Goal: Navigation & Orientation: Find specific page/section

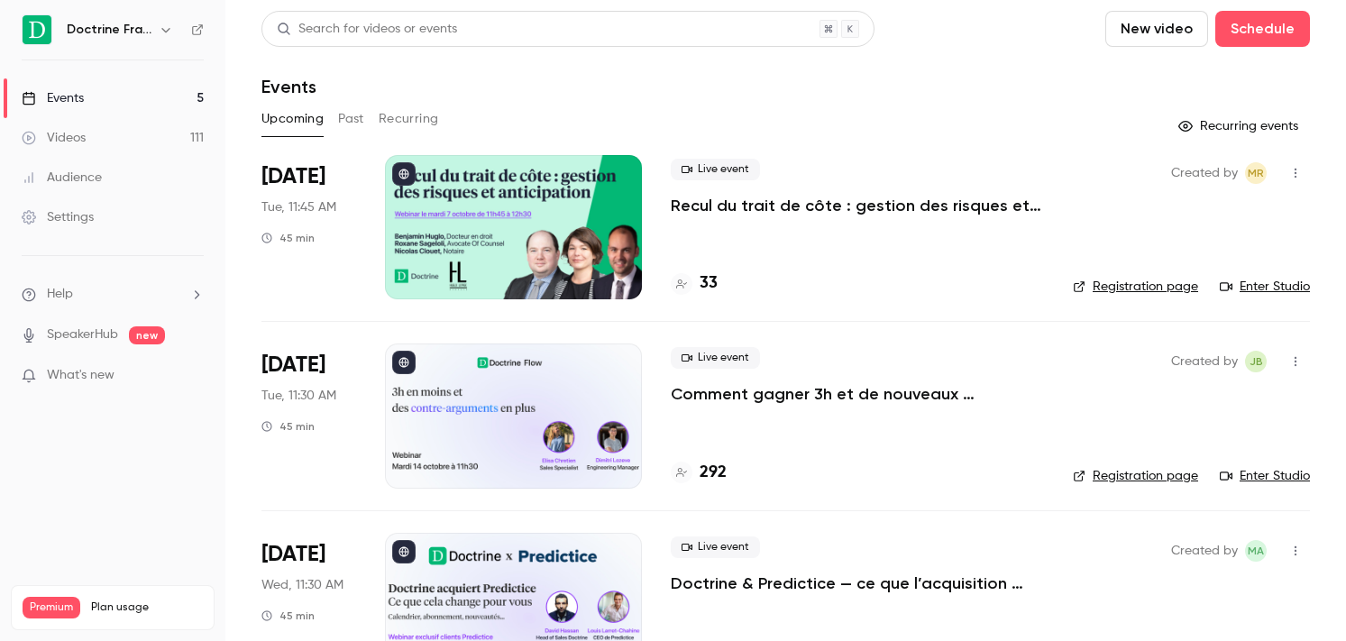
click at [163, 25] on icon "button" at bounding box center [166, 30] width 14 height 14
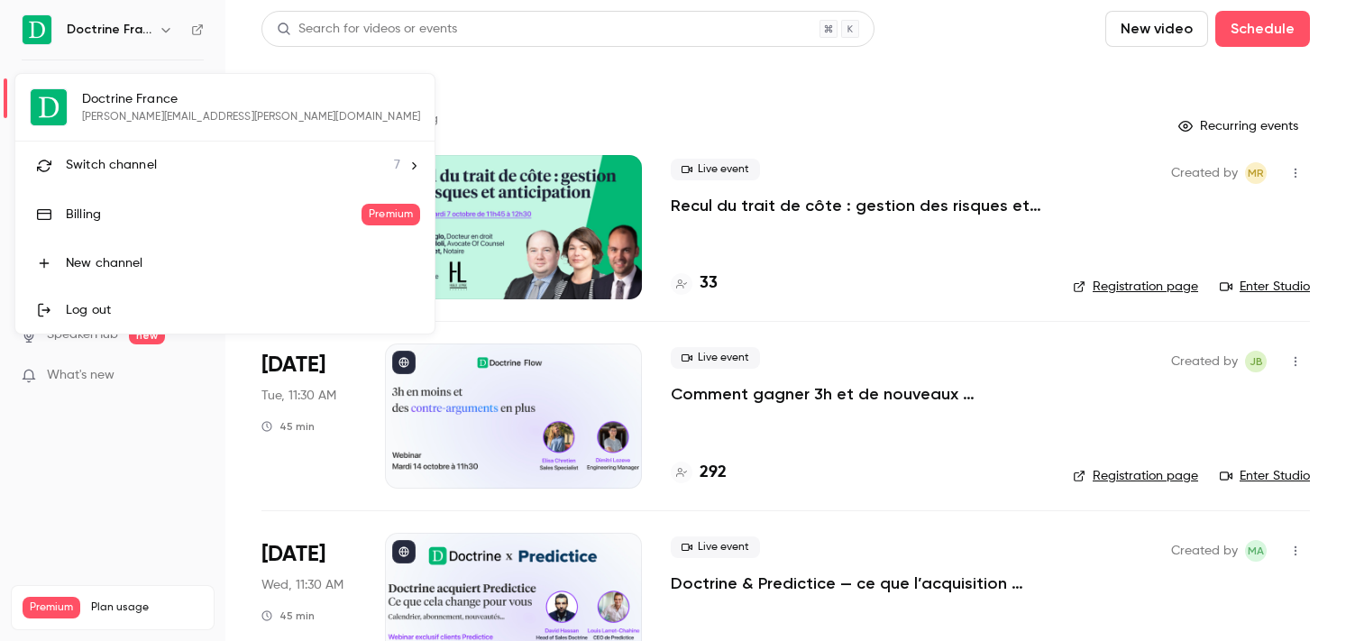
click at [126, 175] on li "Switch channel 7" at bounding box center [224, 166] width 419 height 48
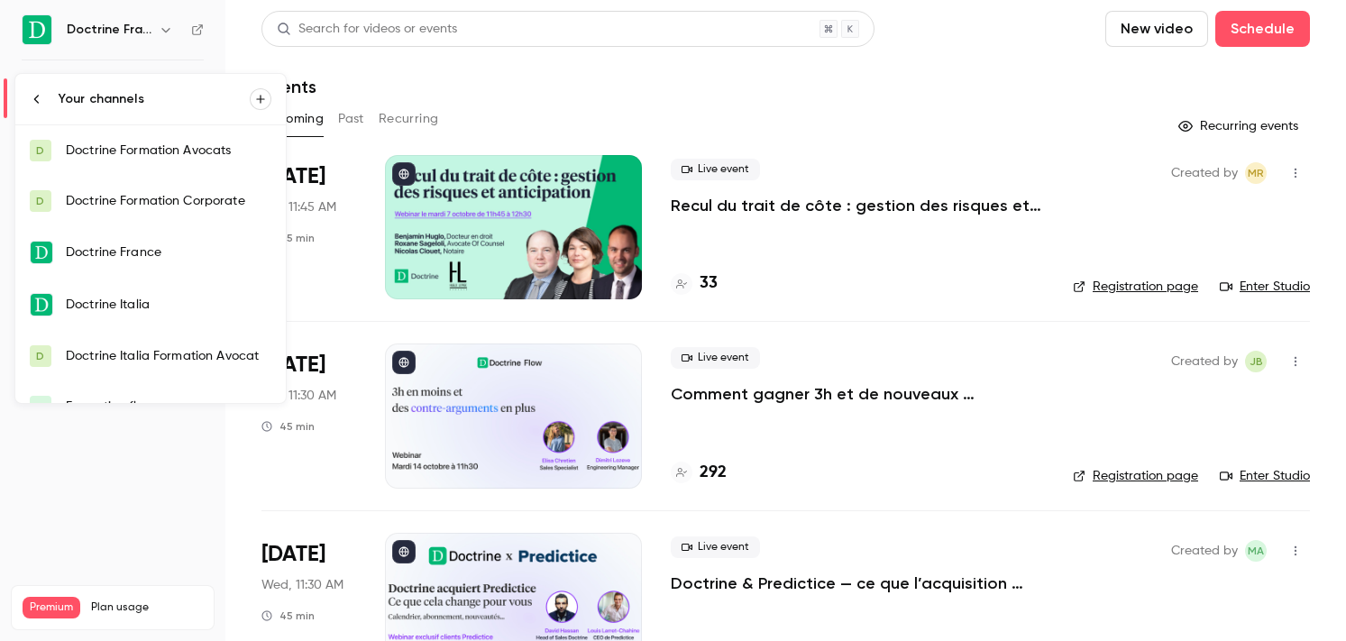
click at [187, 135] on link "D Doctrine Formation Avocats" at bounding box center [150, 150] width 270 height 50
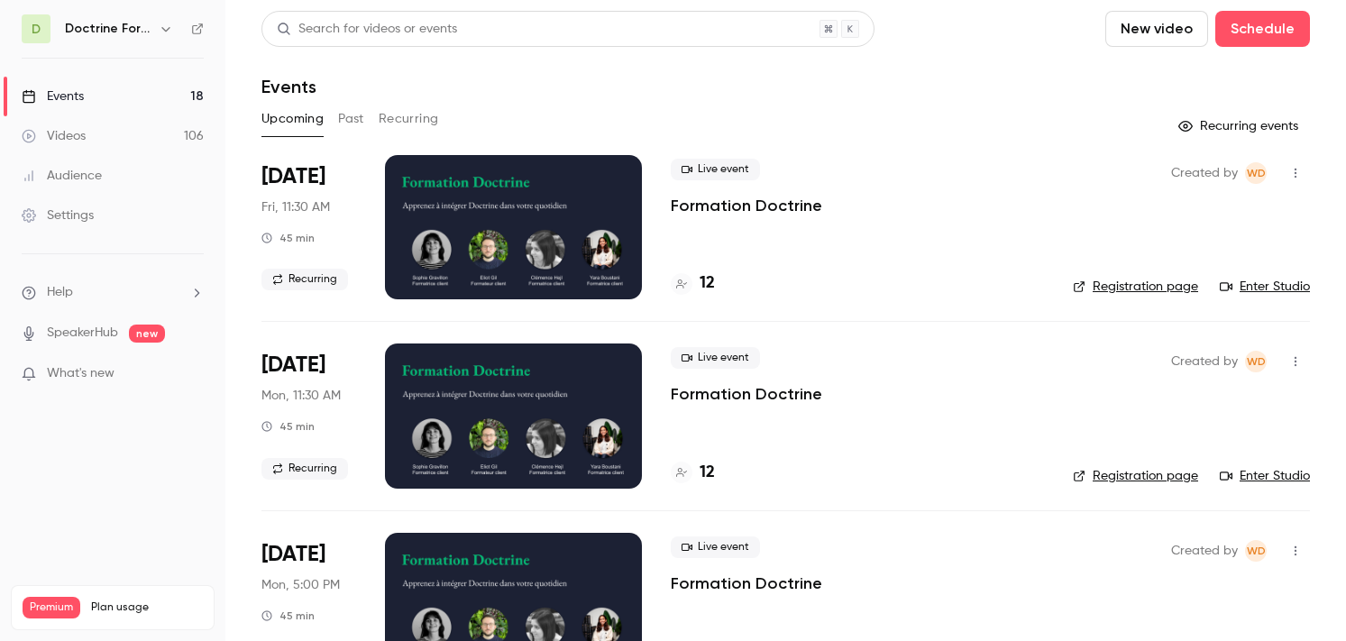
click at [350, 115] on button "Past" at bounding box center [351, 119] width 26 height 29
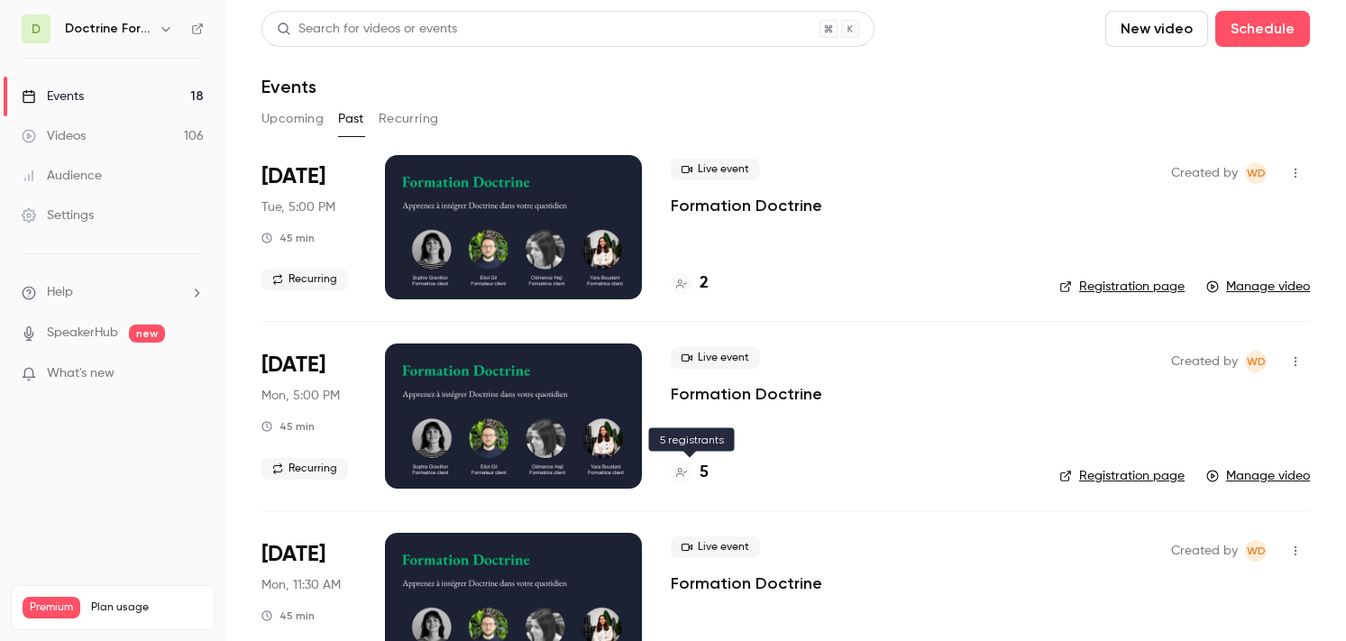
click at [700, 473] on h4 "5" at bounding box center [704, 473] width 9 height 24
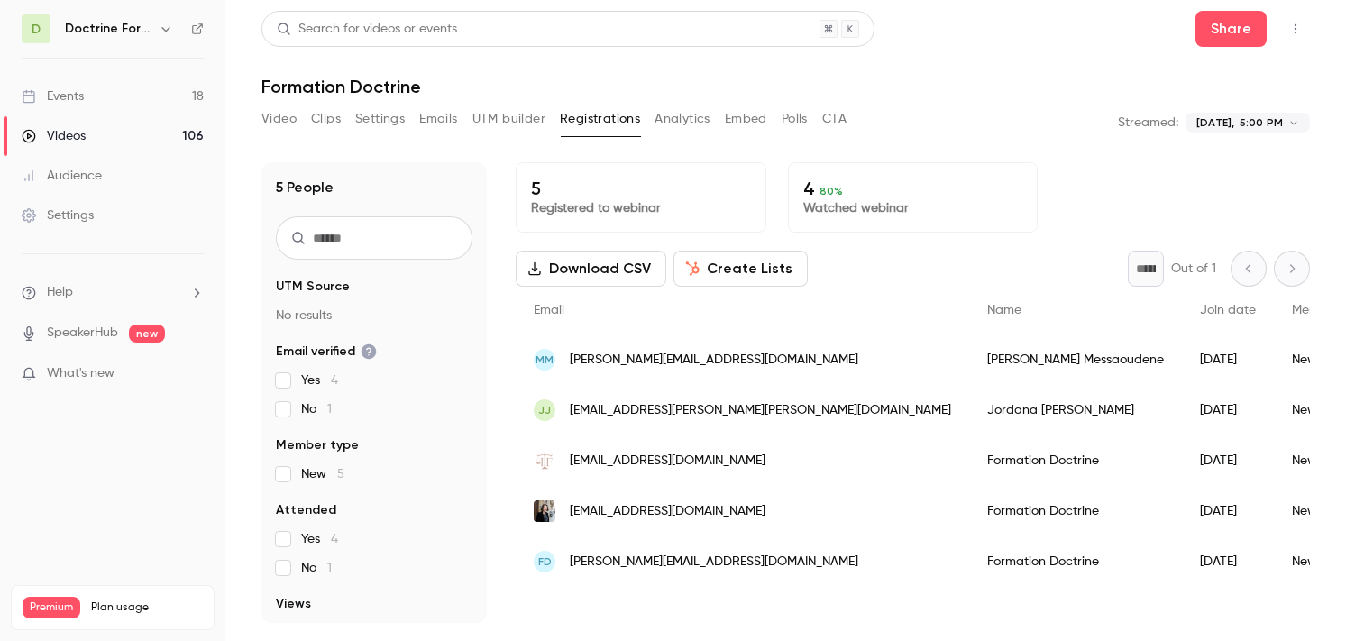
click at [156, 25] on button "button" at bounding box center [166, 29] width 22 height 22
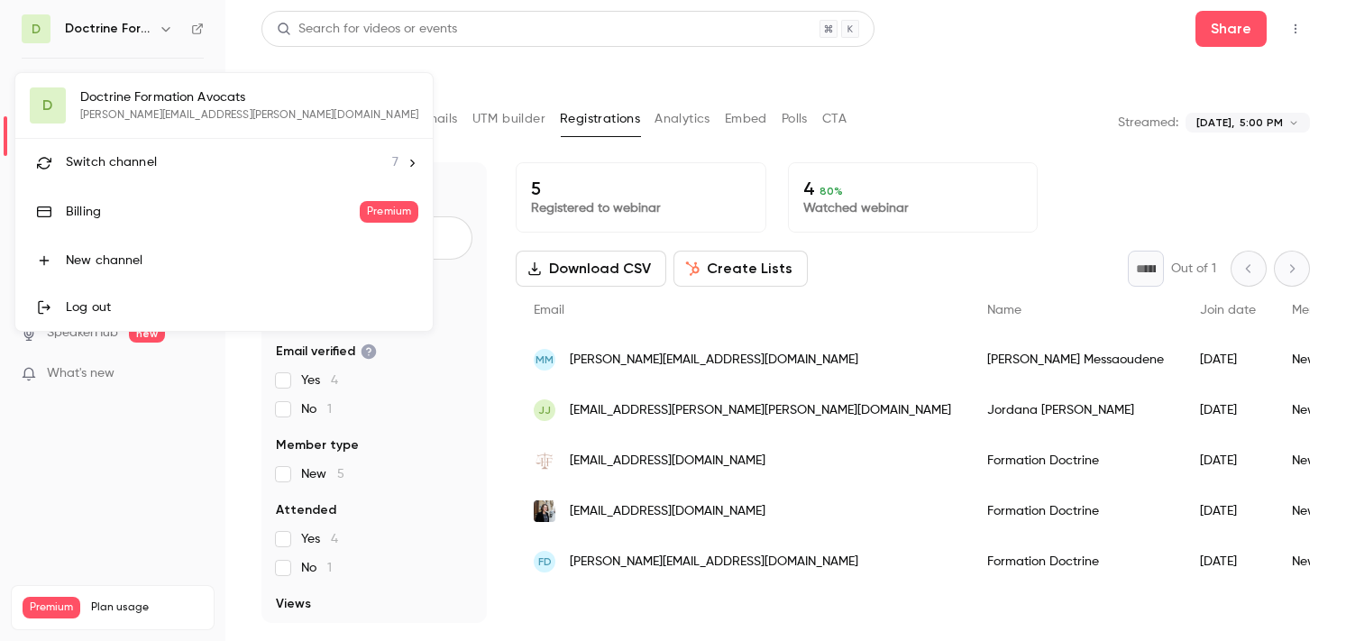
click at [158, 150] on li "Switch channel 7" at bounding box center [223, 163] width 417 height 48
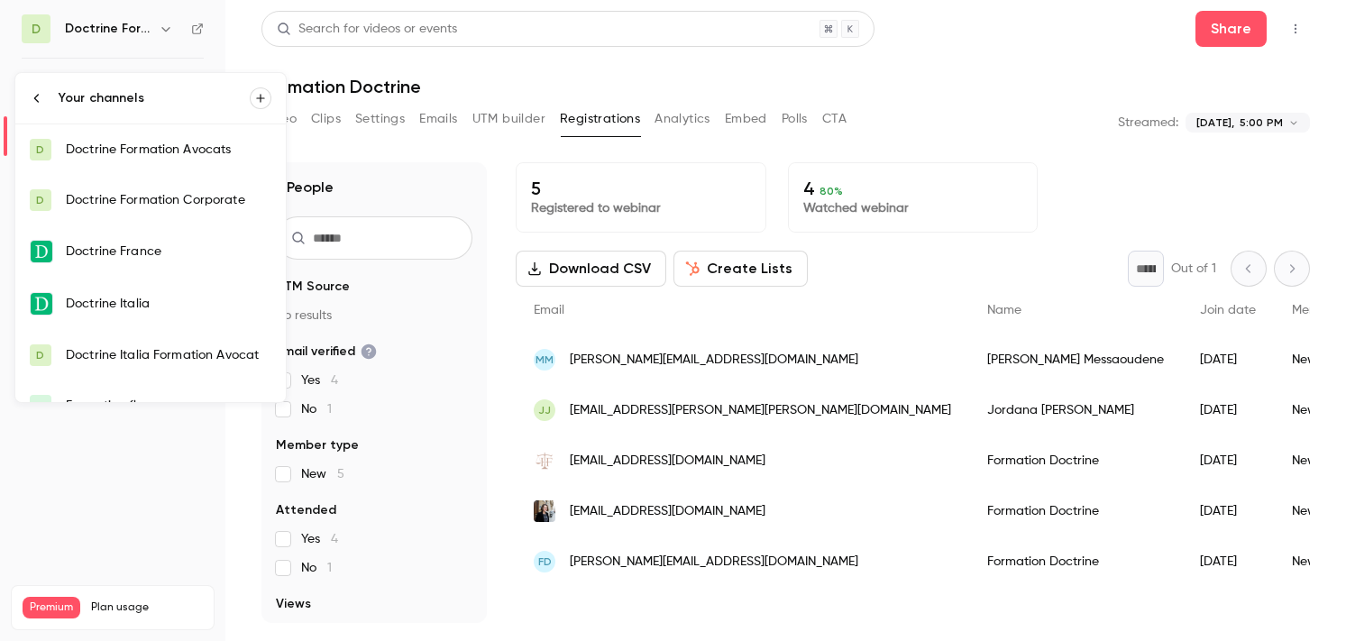
scroll to position [79, 0]
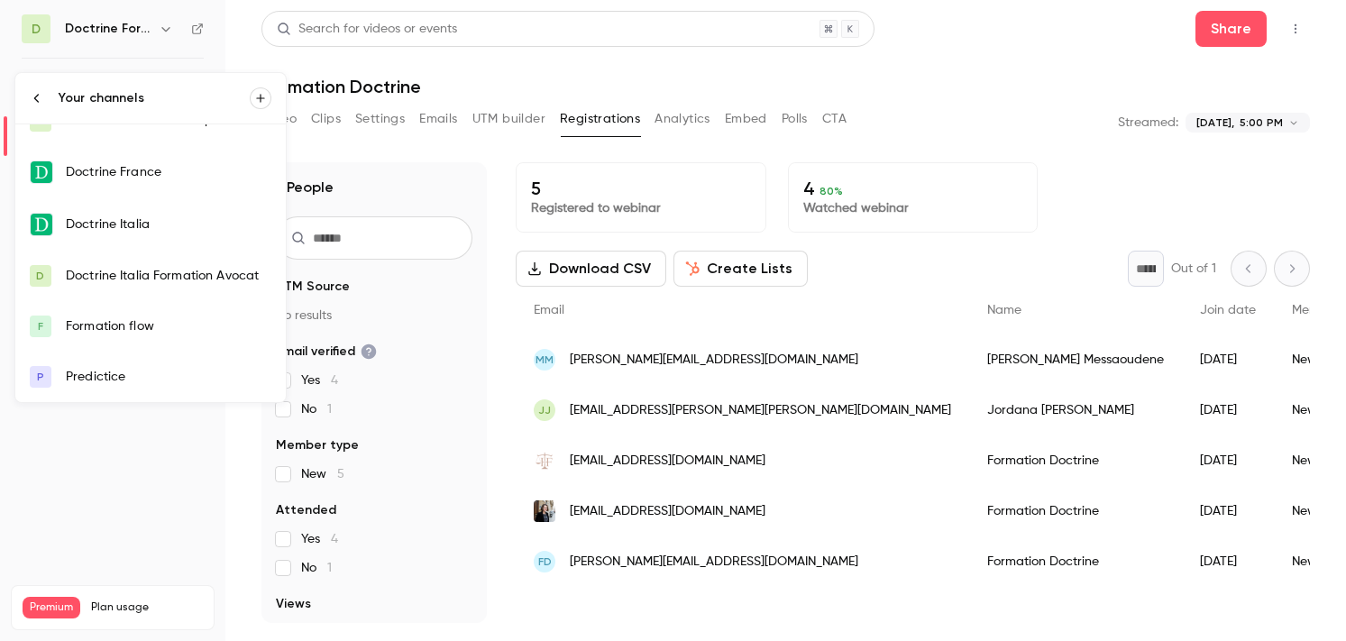
click at [152, 331] on div "Formation flow" at bounding box center [169, 326] width 206 height 18
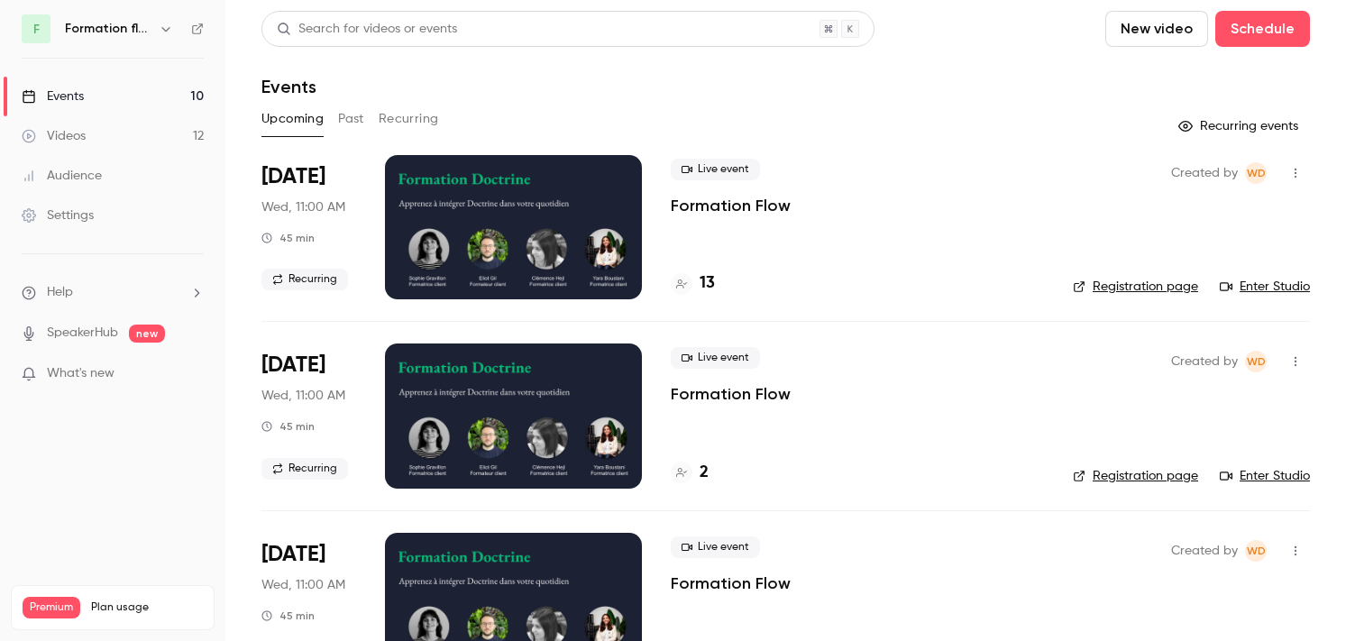
click at [347, 120] on button "Past" at bounding box center [351, 119] width 26 height 29
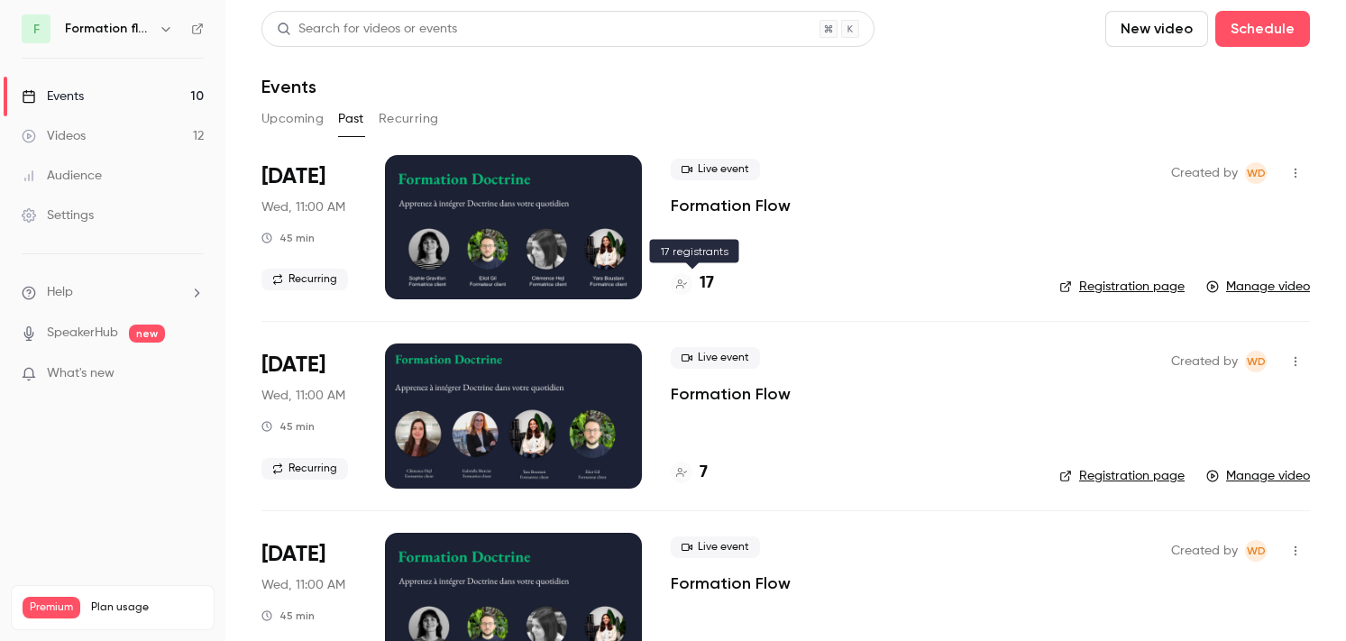
click at [707, 283] on h4 "17" at bounding box center [707, 283] width 14 height 24
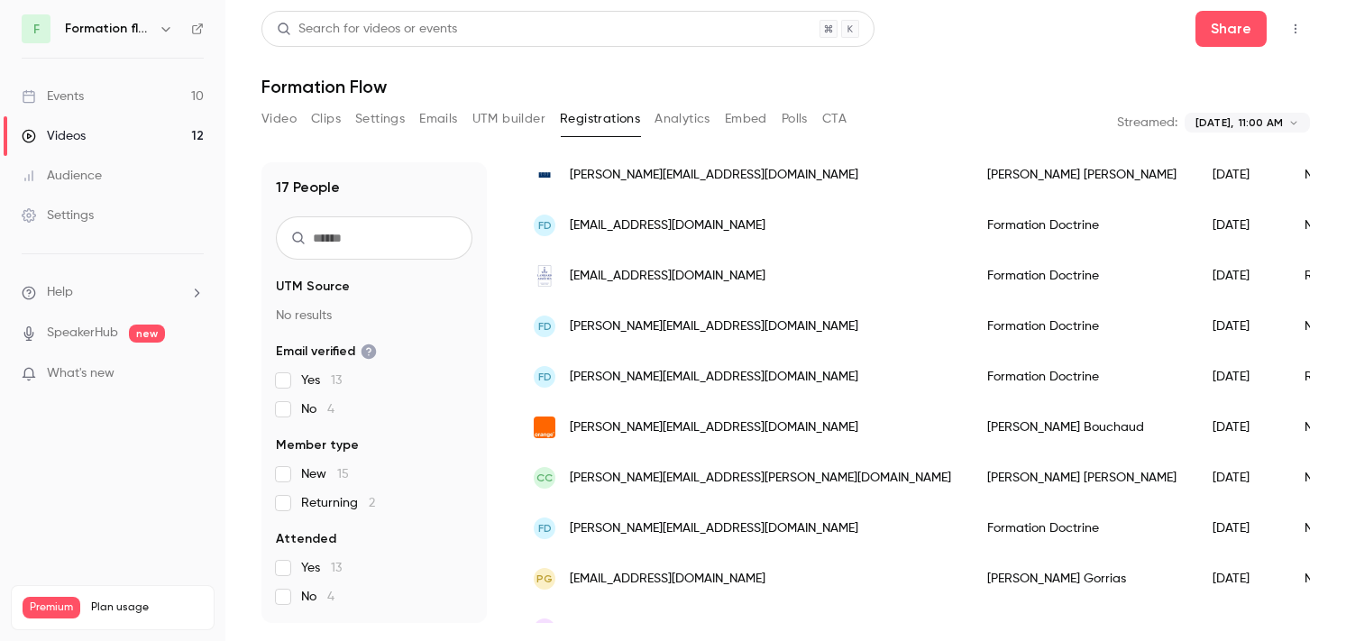
scroll to position [191, 0]
